Goal: Task Accomplishment & Management: Manage account settings

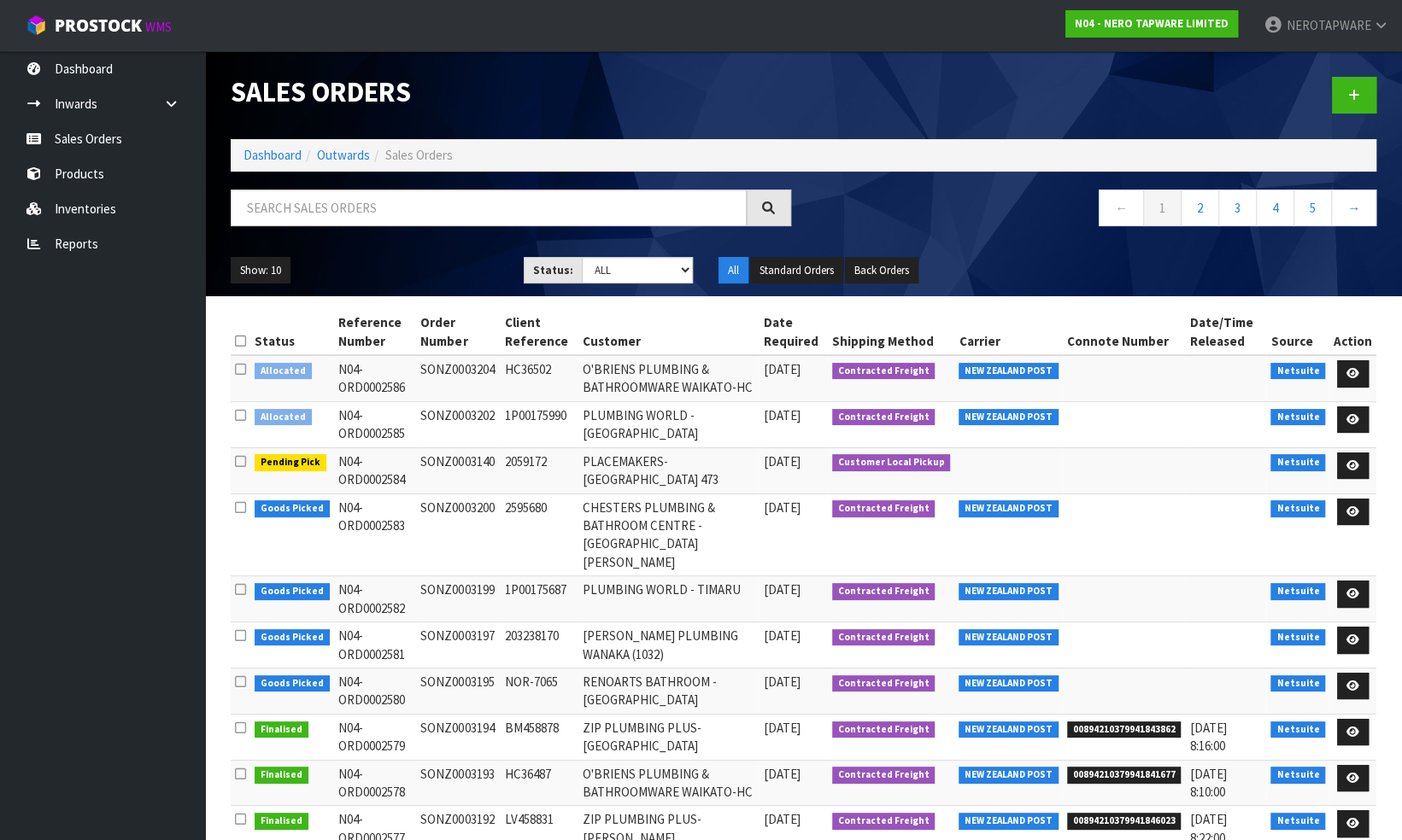
click at [473, 458] on td "SONZ0003140" at bounding box center [457, 471] width 83 height 46
copy td "SONZ0003140"
click at [96, 242] on link "Reports" at bounding box center [103, 244] width 205 height 35
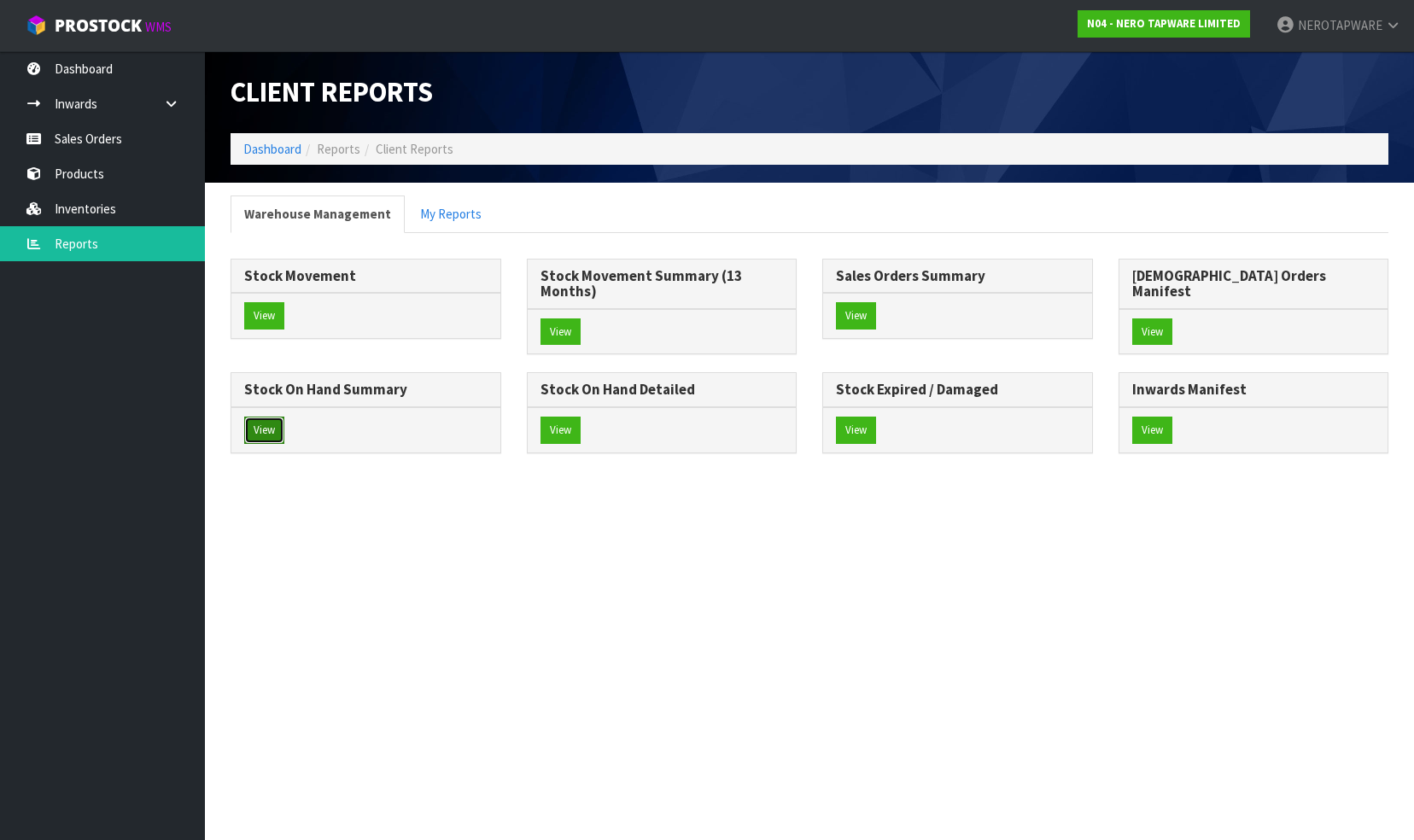
click at [284, 416] on button "View" at bounding box center [264, 430] width 40 height 28
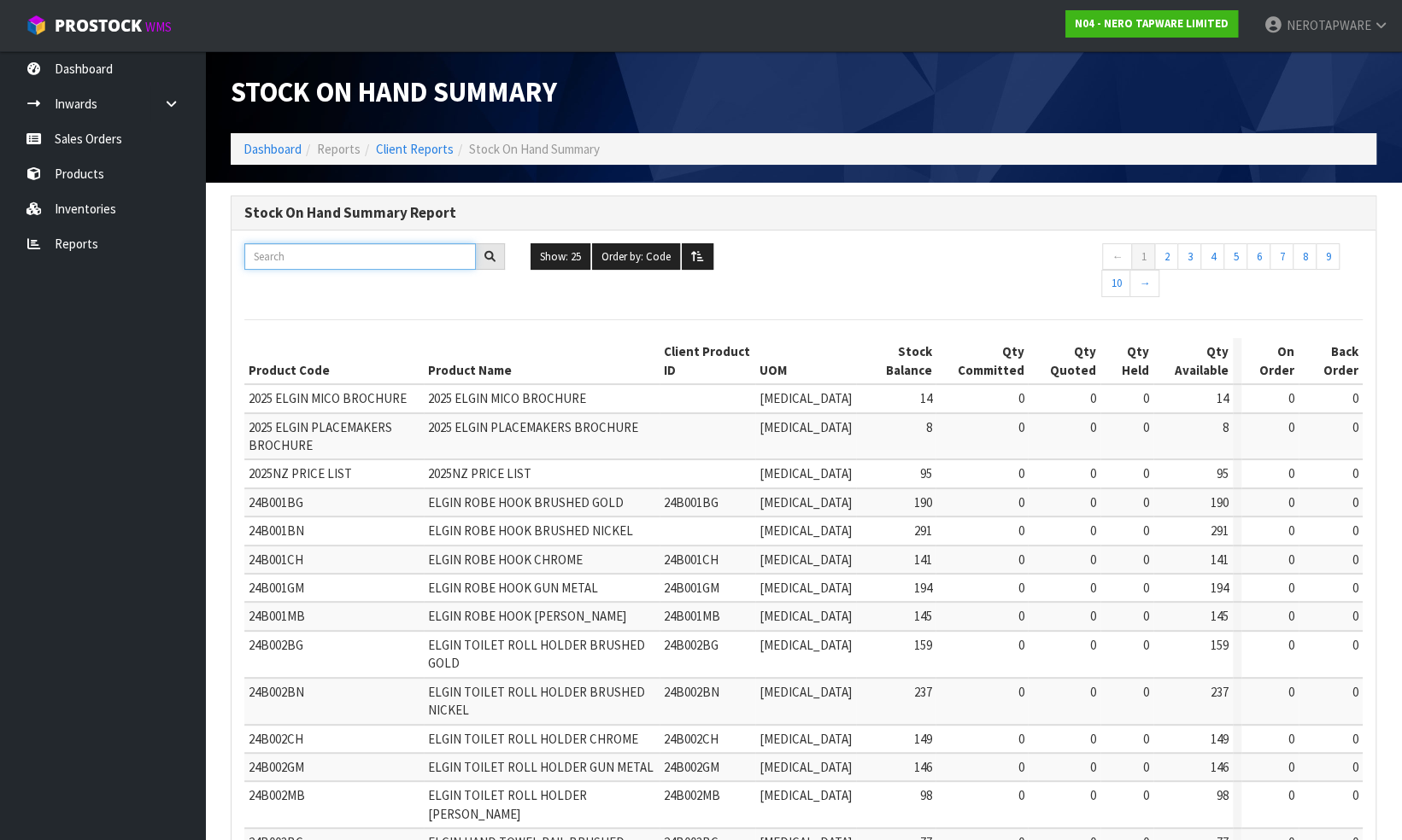
click at [350, 261] on input "text" at bounding box center [360, 256] width 231 height 27
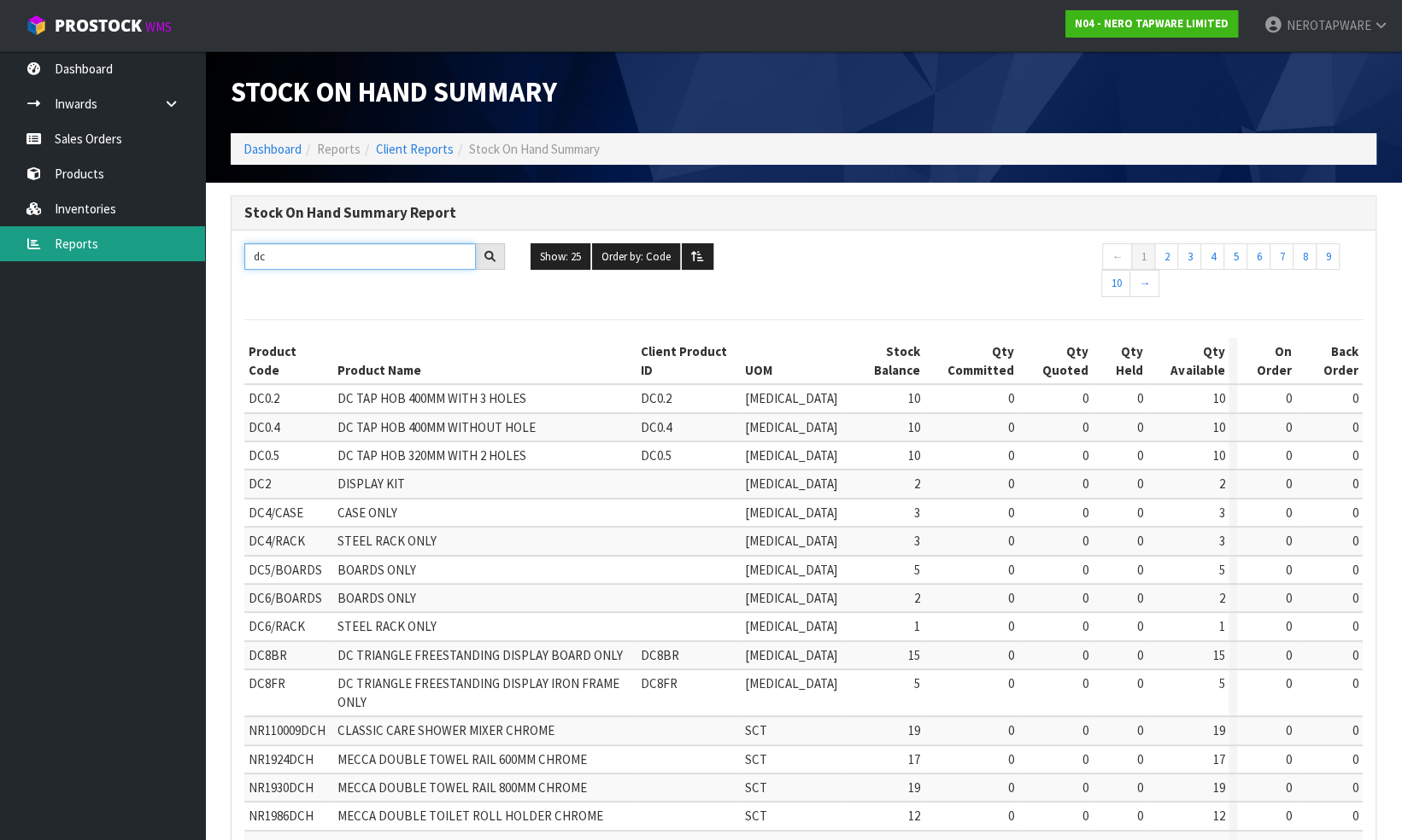
type input "dc"
click at [103, 239] on link "Reports" at bounding box center [103, 244] width 205 height 35
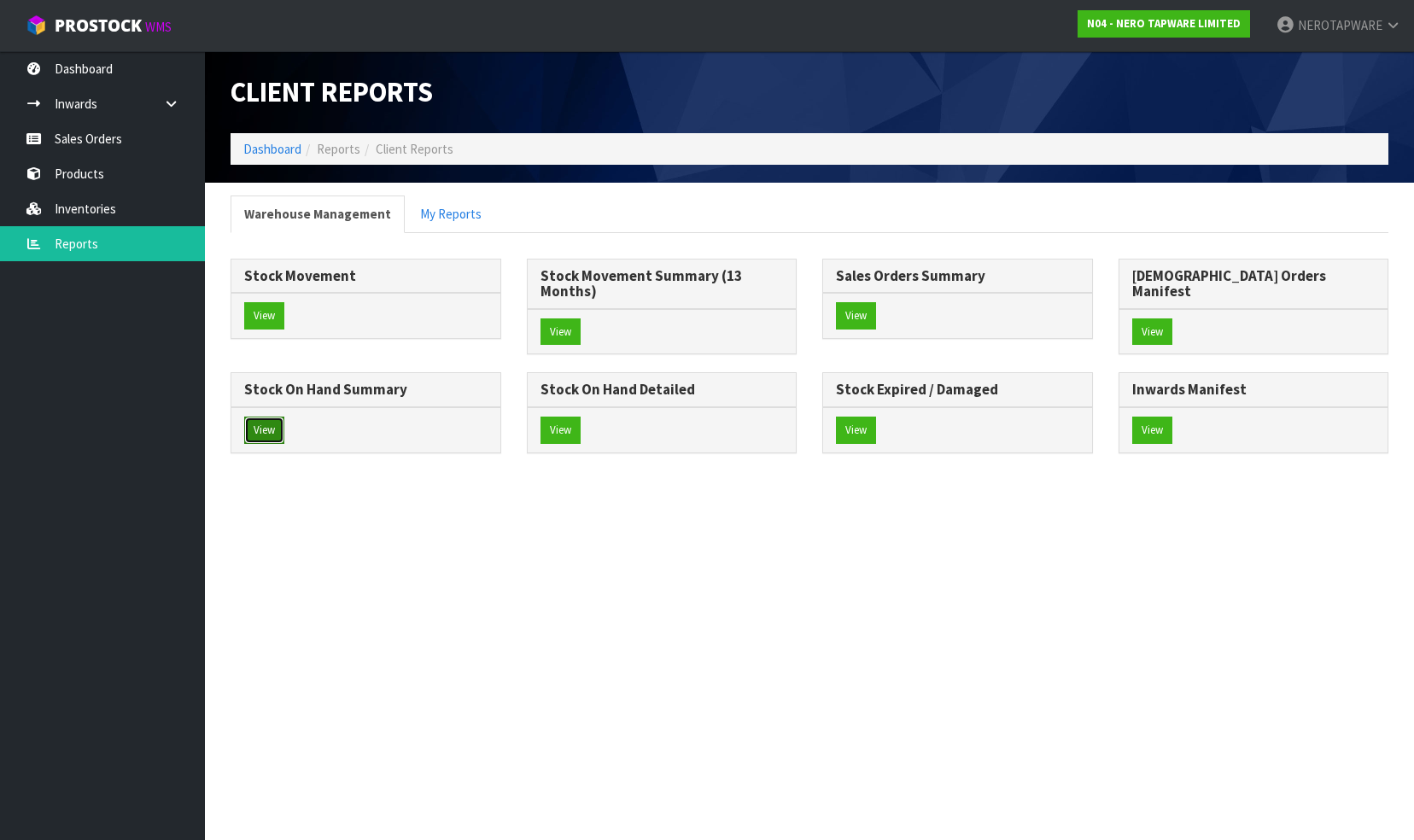
click at [284, 416] on button "View" at bounding box center [264, 430] width 40 height 28
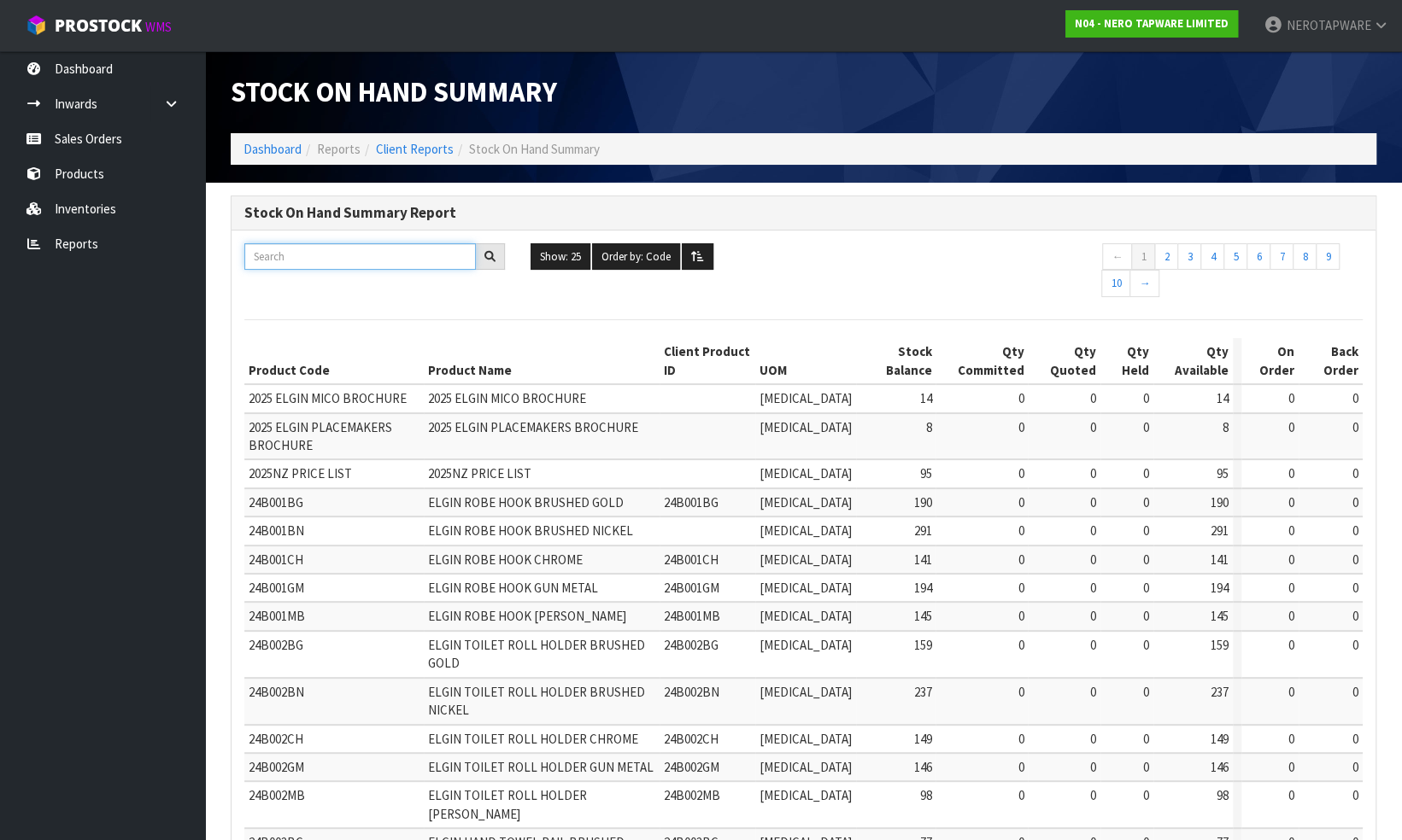
click at [364, 250] on input "text" at bounding box center [360, 256] width 231 height 27
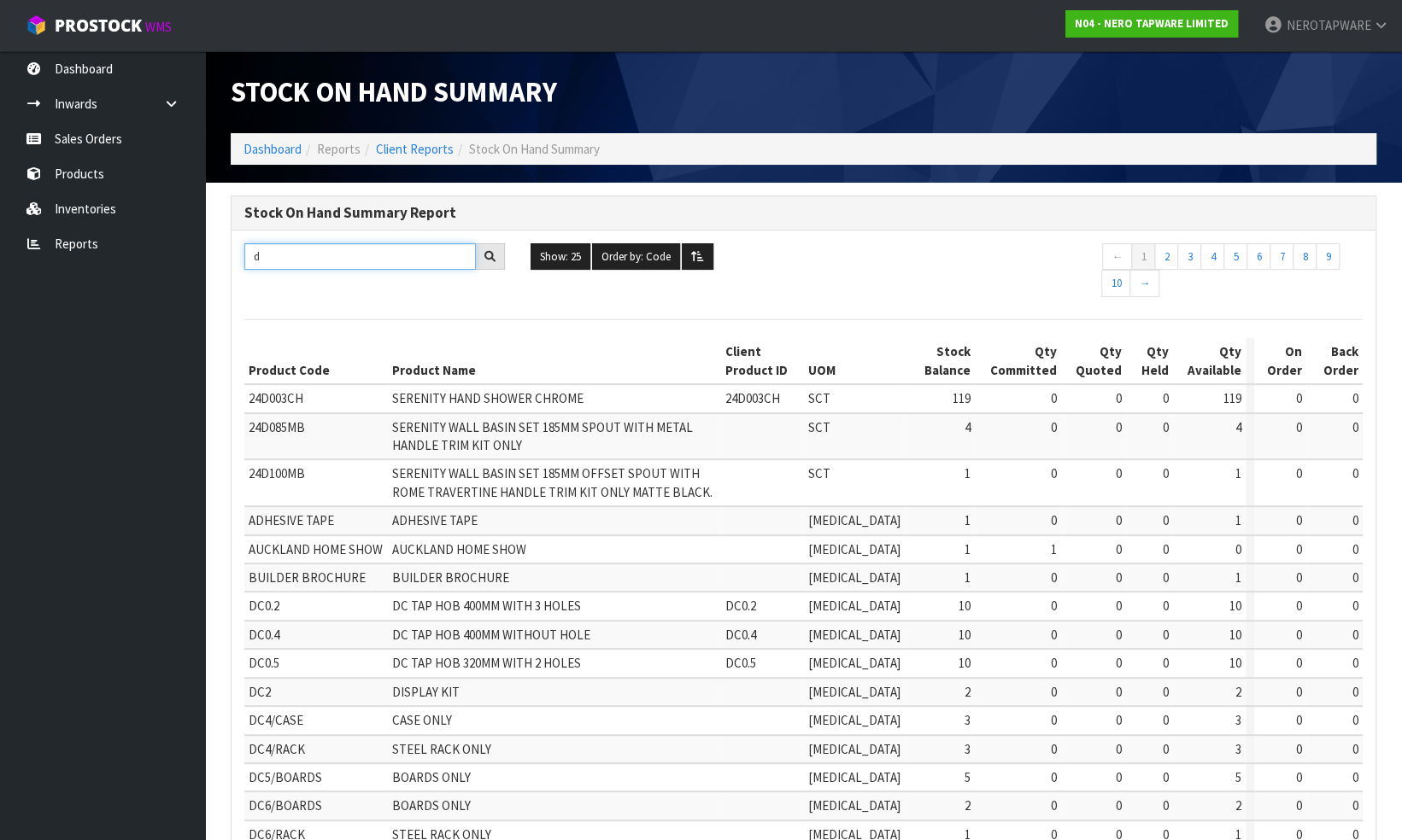
type input "dc"
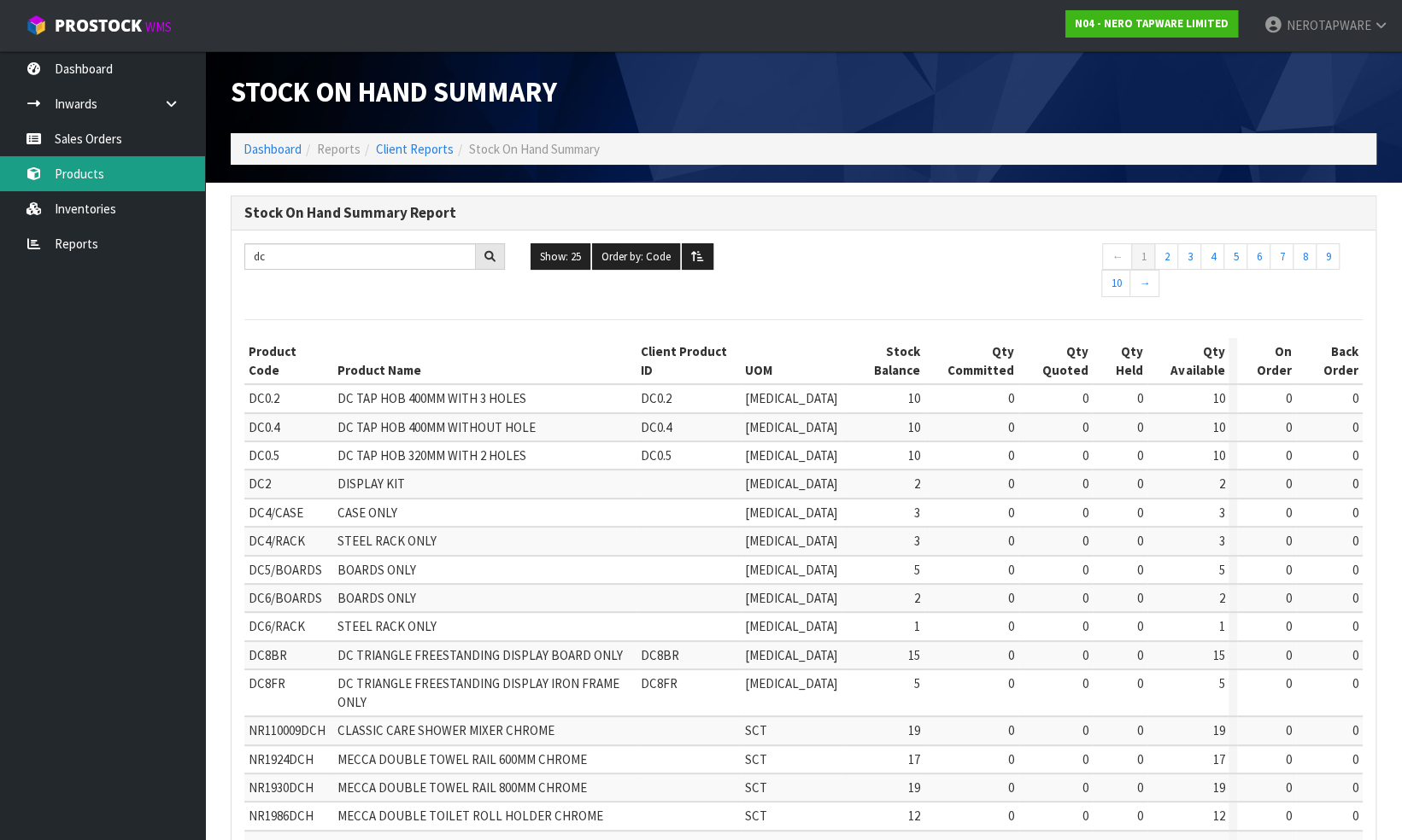
click at [72, 167] on link "Products" at bounding box center [103, 174] width 205 height 35
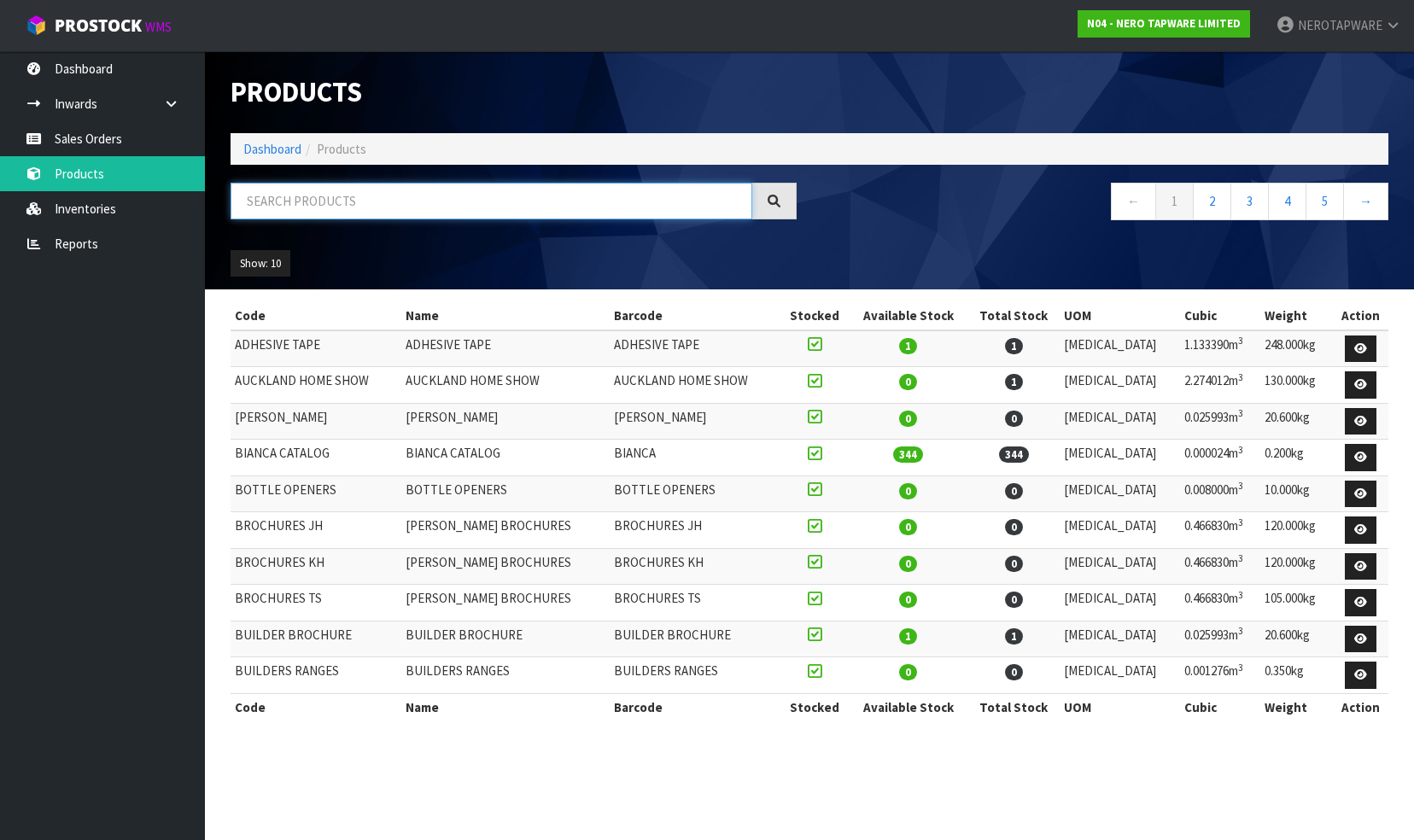
click at [339, 195] on input "text" at bounding box center [491, 202] width 522 height 37
paste input "NRV902hMB"
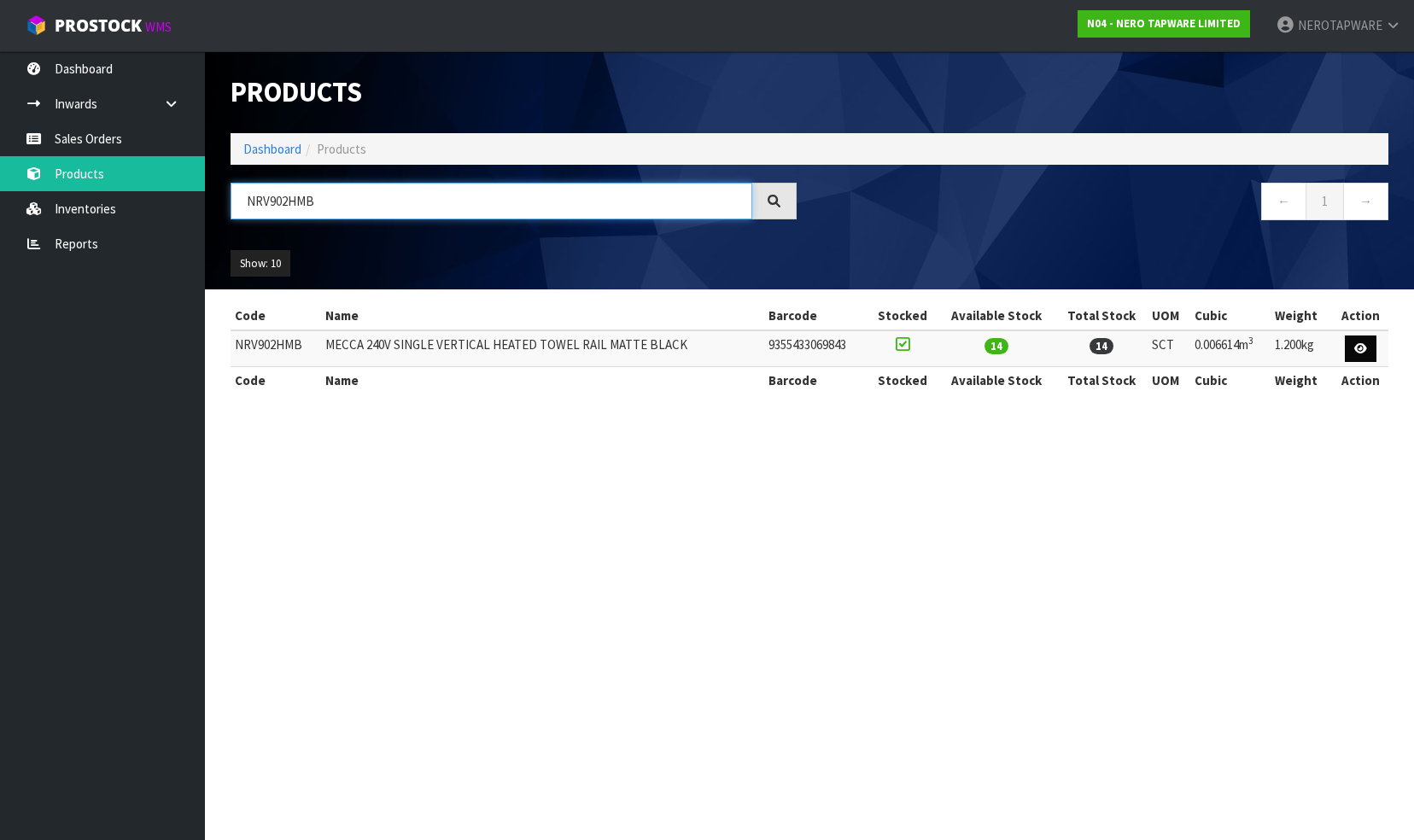
type input "NRV902HMB"
click at [1360, 347] on icon at bounding box center [1361, 349] width 13 height 11
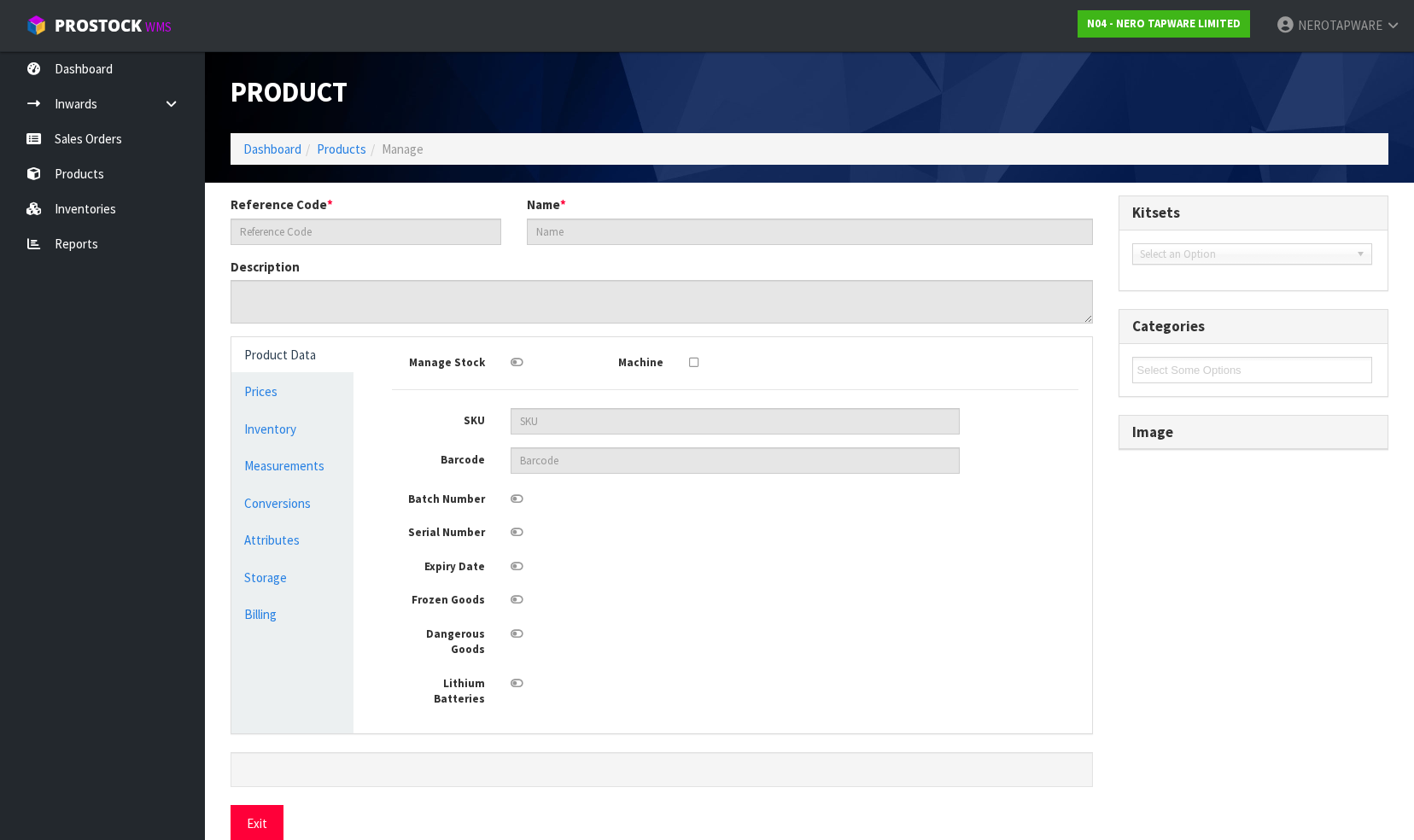
type input "NRV902HMB"
type input "MECCA 240V SINGLE VERTICAL HEATED TOWEL RAIL MATTE BLACK"
type textarea "MECCA 240V SINGLE VERTICAL HEATED TOWEL RAIL MATTE BLACK"
type input "NRV902HMB"
type input "9355433069843"
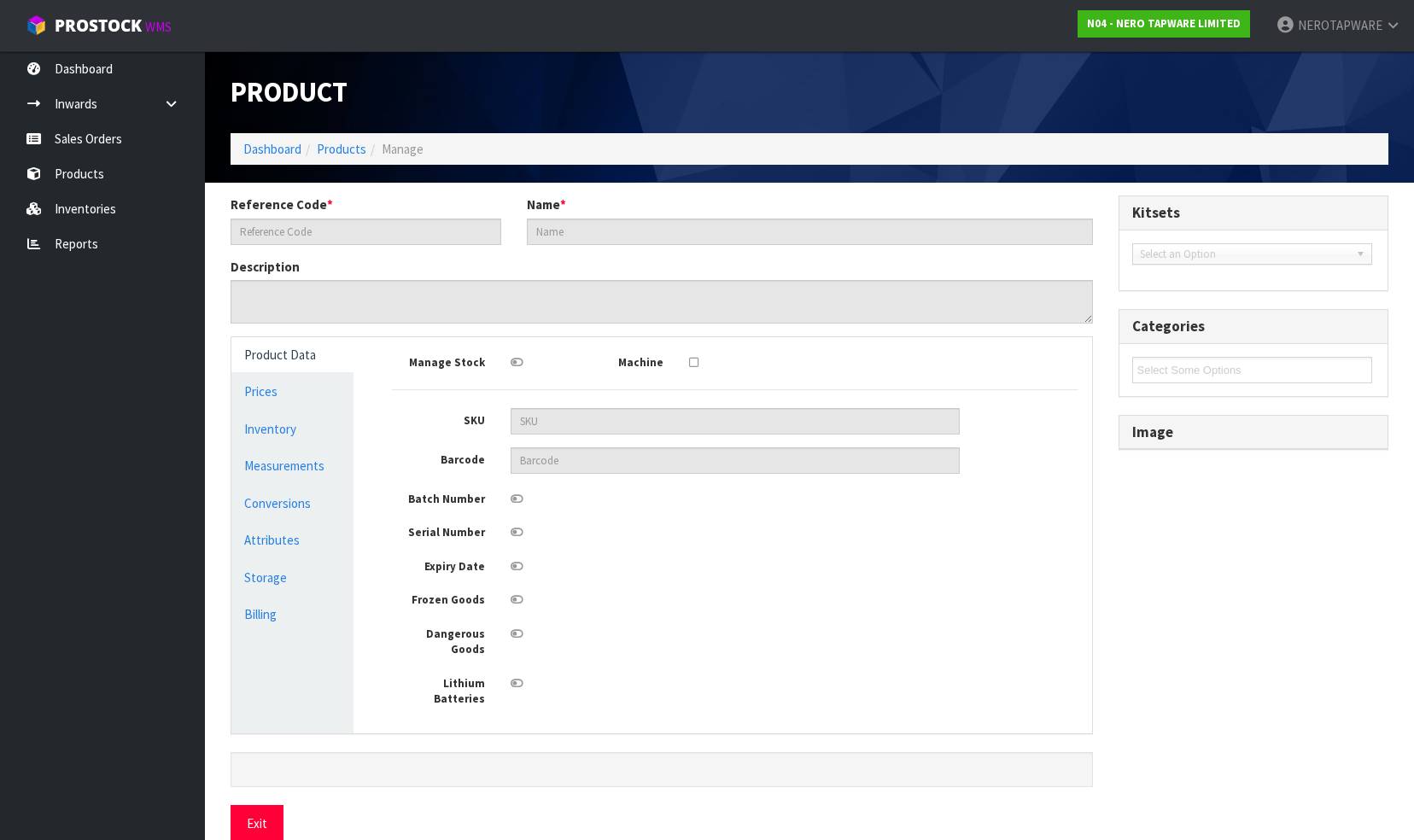
type input "92.5"
type input "13"
type input "5.5"
type input "0.006614"
type input "1.2"
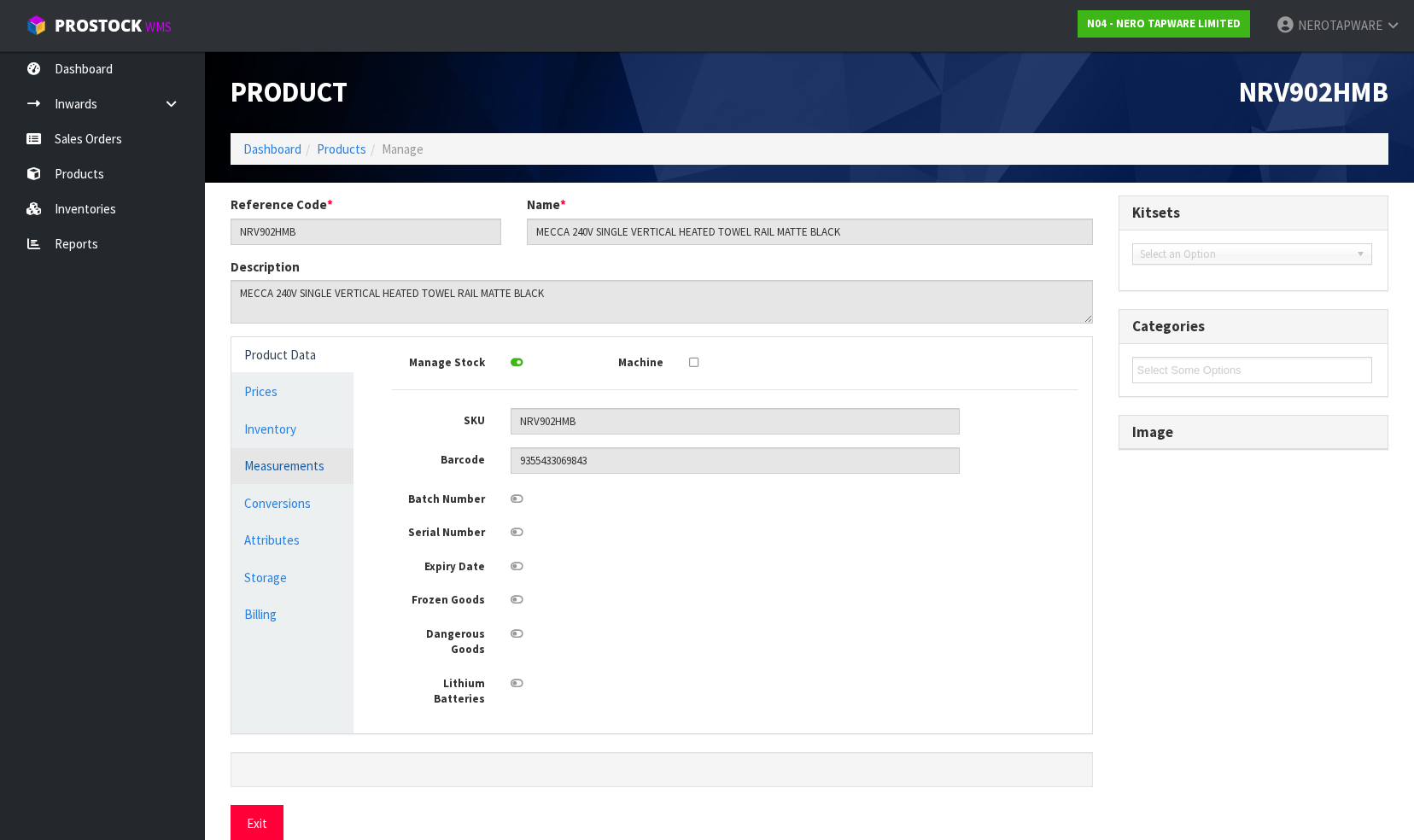
click at [265, 468] on link "Measurements" at bounding box center [292, 466] width 122 height 35
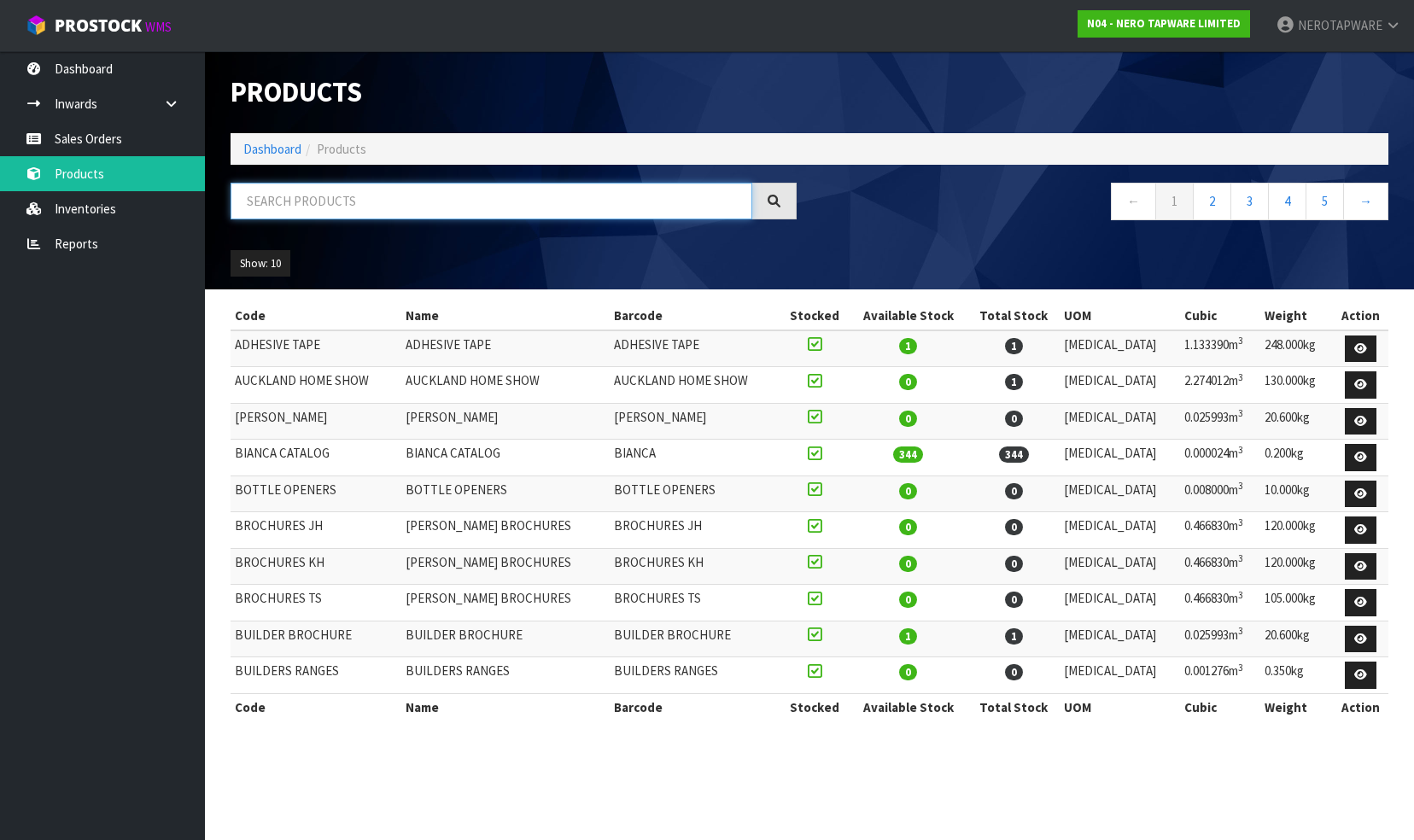
click at [363, 202] on input "text" at bounding box center [491, 202] width 522 height 37
paste input "NRV902hMB"
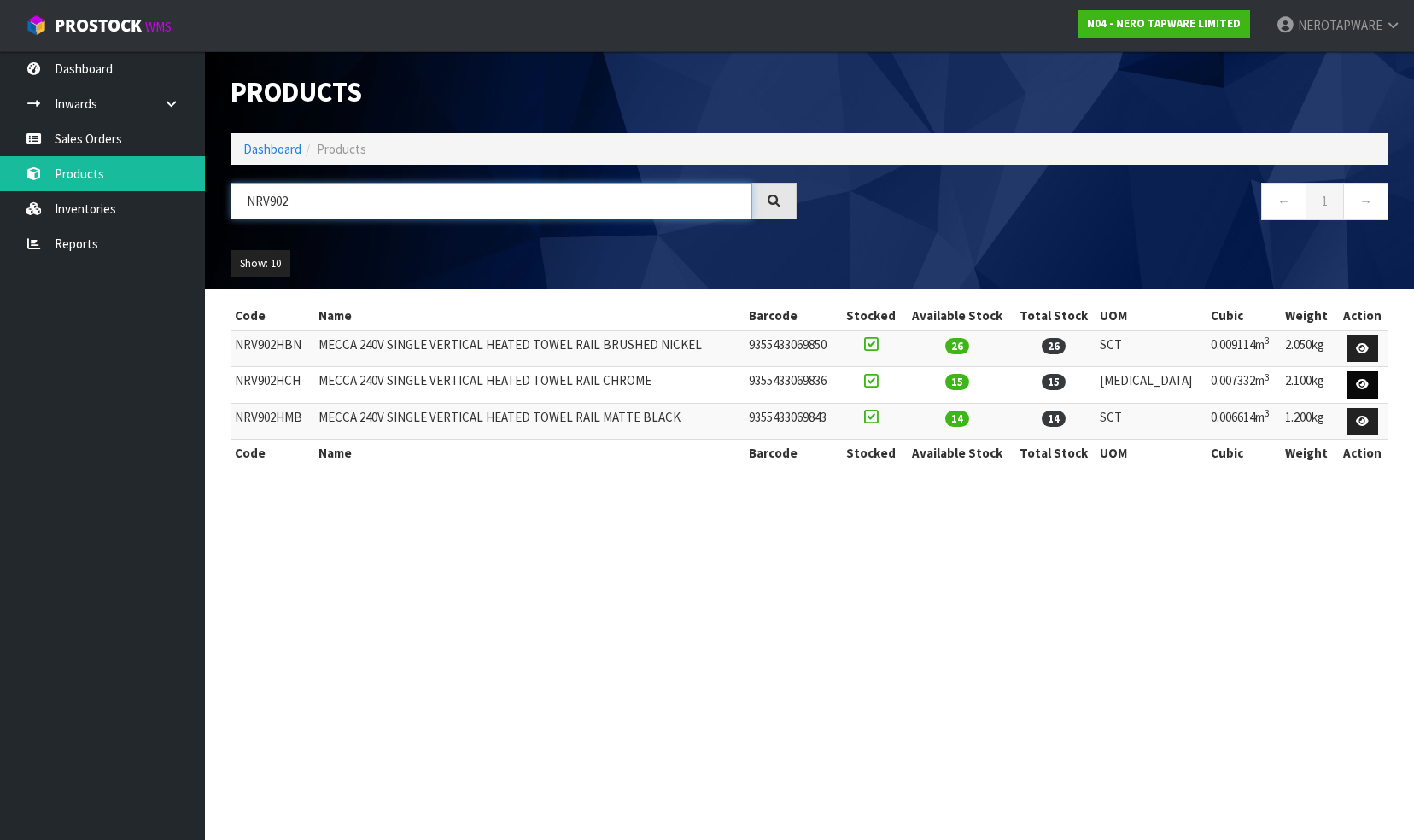
type input "NRV902"
click at [1362, 382] on icon at bounding box center [1363, 385] width 13 height 11
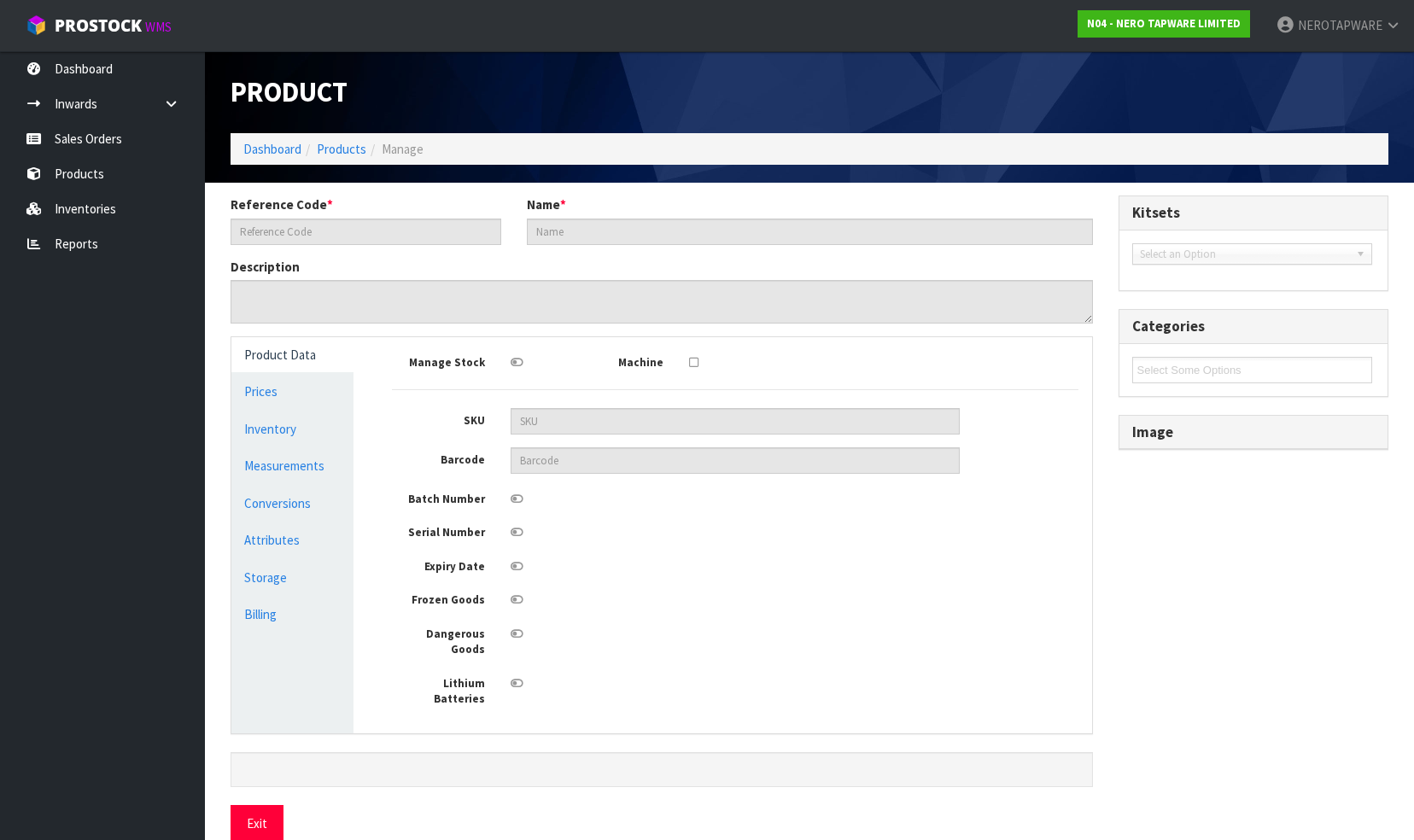
type input "NRV902HCH"
type input "MECCA 240V SINGLE VERTICAL HEATED TOWEL RAIL CHROME"
type textarea "MECCA 240V SINGLE VERTICAL HEATED TOWEL RAIL CHROME"
type input "NRV902HCH"
type input "9355433069836"
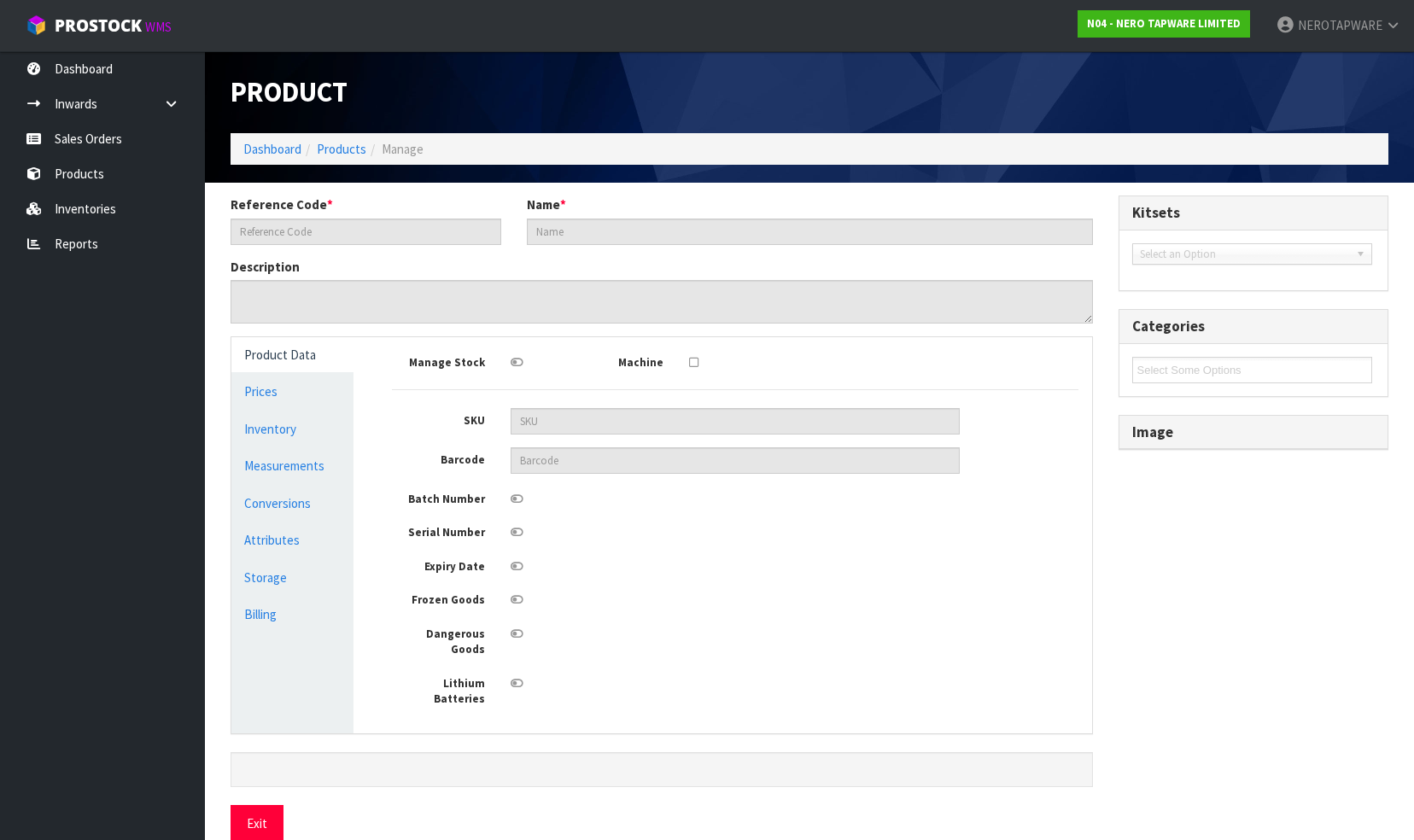
type input "94"
type input "13"
type input "6"
type input "0.007332"
type input "2.1"
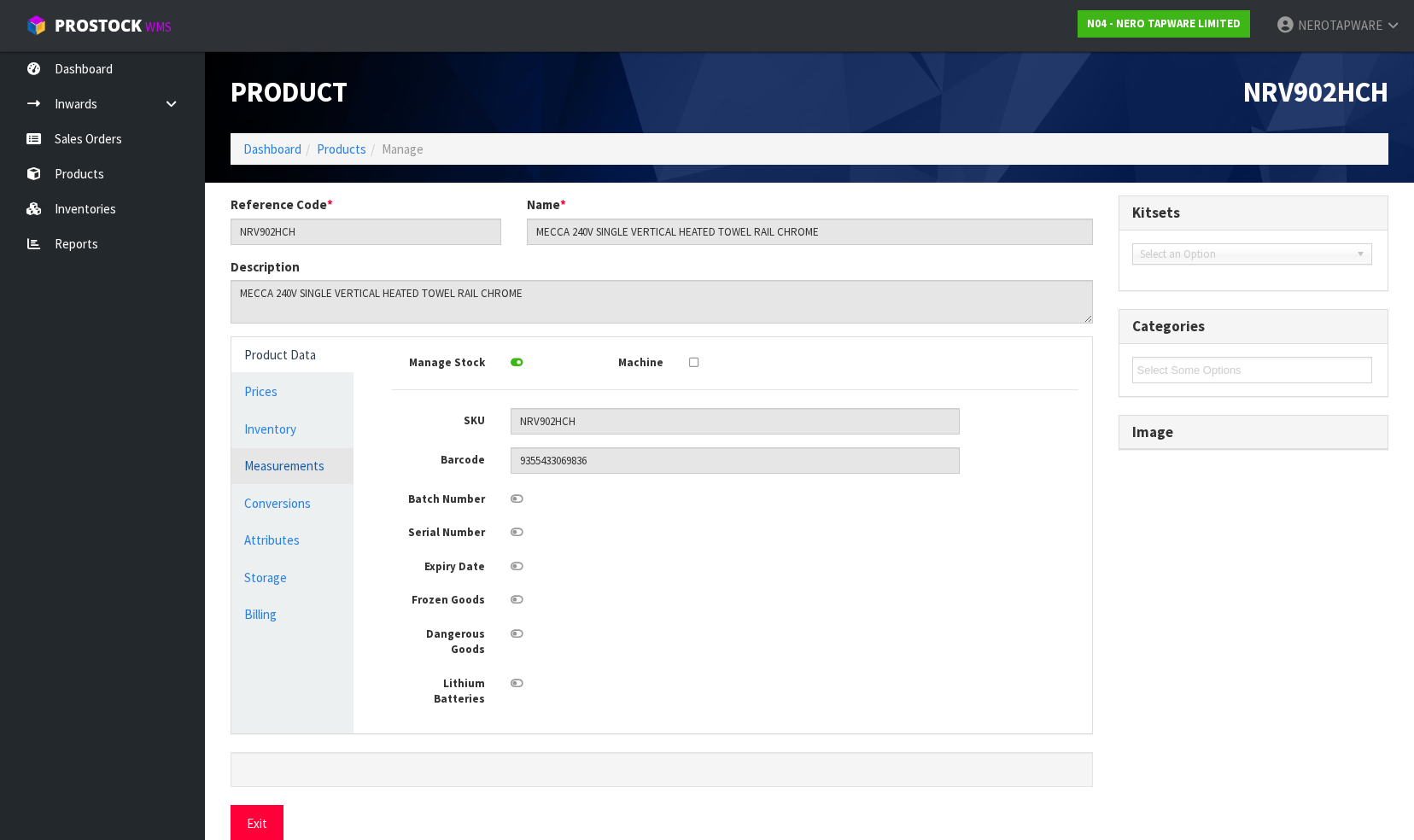
click at [297, 460] on link "Measurements" at bounding box center [292, 466] width 122 height 35
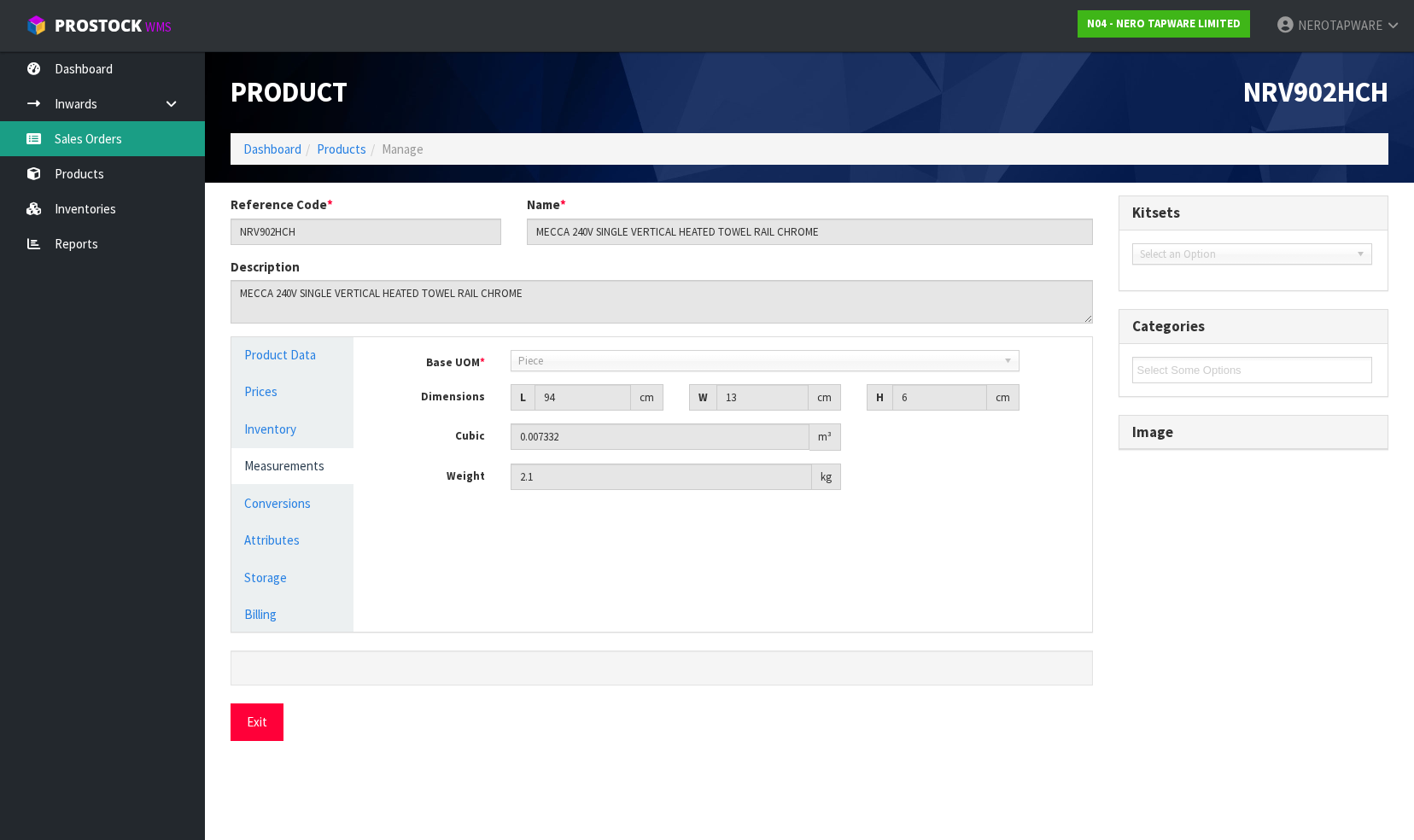
click at [94, 138] on link "Sales Orders" at bounding box center [103, 139] width 205 height 35
